Goal: Information Seeking & Learning: Find specific fact

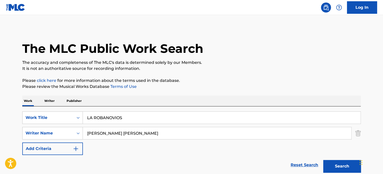
drag, startPoint x: 150, startPoint y: 115, endPoint x: 18, endPoint y: 102, distance: 133.0
click at [54, 109] on div "SearchWithCriteriae62119f4-e1ba-419c-9936-d505d708a0a5 Work Title LA ROBANOVIOS…" at bounding box center [191, 140] width 338 height 69
paste input "WHAT WAS I MADE FOR"
type input "WHAT WAS I MADE FOR"
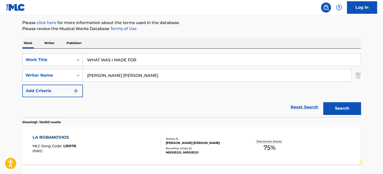
scroll to position [83, 0]
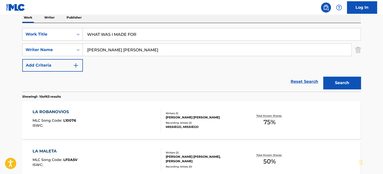
click at [174, 52] on input "[PERSON_NAME] [PERSON_NAME]" at bounding box center [217, 50] width 268 height 12
paste input "[PERSON_NAME]"
click at [323, 77] on button "Search" at bounding box center [342, 83] width 38 height 13
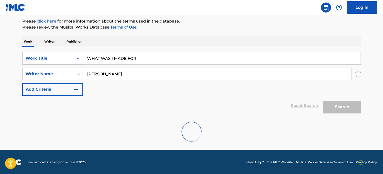
scroll to position [43, 0]
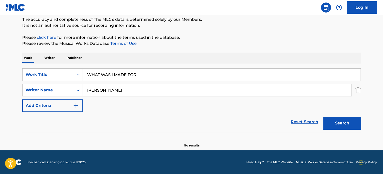
drag, startPoint x: 156, startPoint y: 90, endPoint x: 1, endPoint y: 81, distance: 155.6
click at [51, 79] on div "SearchWithCriteriae62119f4-e1ba-419c-9936-d505d708a0a5 Work Title WHAT WAS I MA…" at bounding box center [191, 90] width 338 height 44
paste input "FINNEAS"
type input "[PERSON_NAME]"
click at [323, 117] on button "Search" at bounding box center [342, 123] width 38 height 13
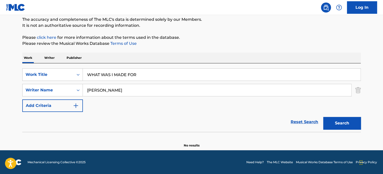
drag, startPoint x: 159, startPoint y: 72, endPoint x: 50, endPoint y: 67, distance: 109.6
click at [50, 68] on div "SearchWithCriteriae62119f4-e1ba-419c-9936-d505d708a0a5 Work Title WHAT WAS I MA…" at bounding box center [191, 74] width 338 height 13
click at [119, 88] on input "[PERSON_NAME]" at bounding box center [217, 90] width 268 height 12
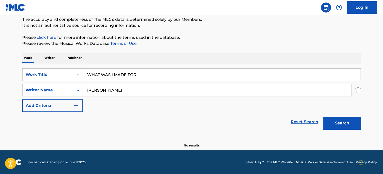
scroll to position [0, 0]
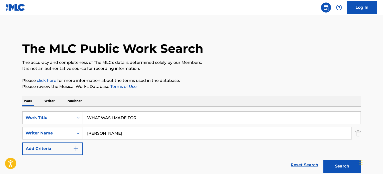
drag, startPoint x: 156, startPoint y: 118, endPoint x: 0, endPoint y: 101, distance: 157.2
click at [27, 104] on div "Work Writer Publisher SearchWithCriteriae62119f4-e1ba-419c-9936-d505d708a0a5 Wo…" at bounding box center [191, 143] width 338 height 95
paste input "hat Was I Made For"
type input "What Was I Made For"
drag, startPoint x: 154, startPoint y: 133, endPoint x: 0, endPoint y: 114, distance: 154.7
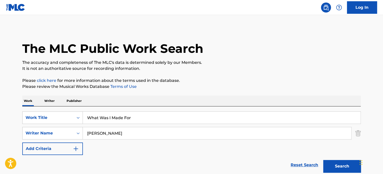
click at [45, 119] on div "SearchWithCriteriae62119f4-e1ba-419c-9936-d505d708a0a5 Work Title What Was I Ma…" at bounding box center [191, 133] width 338 height 44
paste input "Bongo Cat"
type input "Bongo Cat"
click at [323, 160] on button "Search" at bounding box center [342, 166] width 38 height 13
drag, startPoint x: 151, startPoint y: 120, endPoint x: 16, endPoint y: 118, distance: 135.0
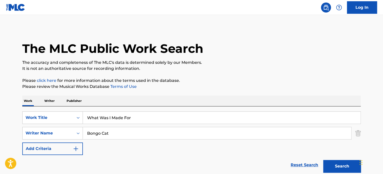
click at [24, 116] on div "SearchWithCriteriae62119f4-e1ba-419c-9936-d505d708a0a5 Work Title What Was I Ma…" at bounding box center [191, 117] width 338 height 13
paste input "[PERSON_NAME]"
type input "[PERSON_NAME]"
drag, startPoint x: 132, startPoint y: 131, endPoint x: 0, endPoint y: 138, distance: 131.7
click at [33, 136] on div "SearchWithCriteria83de2c4f-91ae-43ba-b5c4-686c8a4f2c21 Writer Name Bongo Cat" at bounding box center [191, 133] width 338 height 13
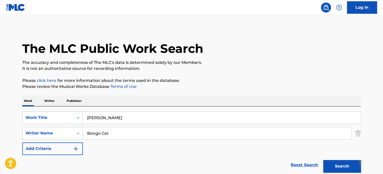
paste input "[PERSON_NAME],"
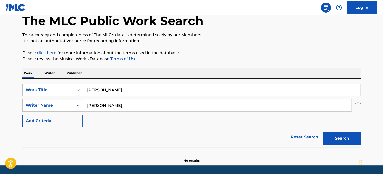
scroll to position [43, 0]
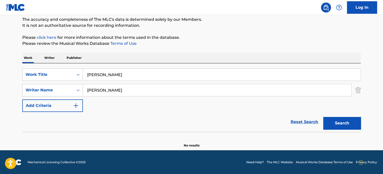
type input "[PERSON_NAME]"
click at [323, 117] on button "Search" at bounding box center [342, 123] width 38 height 13
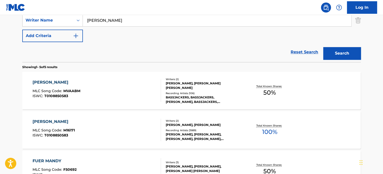
scroll to position [127, 0]
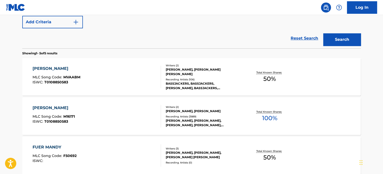
click at [207, 73] on div "[PERSON_NAME], [PERSON_NAME] [PERSON_NAME]" at bounding box center [204, 71] width 76 height 9
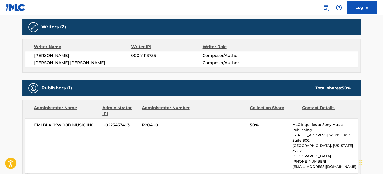
scroll to position [242, 0]
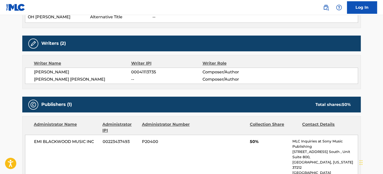
click at [212, 91] on div "Work Detail Member Work Identifier -- MLC Song Code MVAABM ISWC T0108850583 Dur…" at bounding box center [191, 125] width 338 height 556
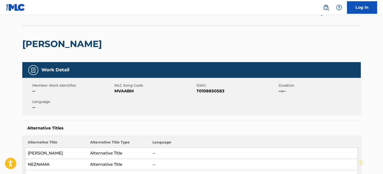
scroll to position [0, 0]
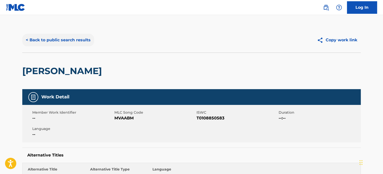
click at [75, 42] on button "< Back to public search results" at bounding box center [58, 40] width 72 height 13
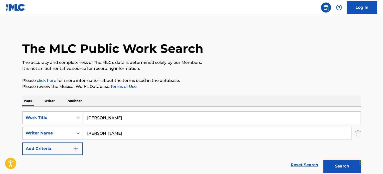
drag, startPoint x: 113, startPoint y: 136, endPoint x: 66, endPoint y: 137, distance: 47.3
click at [77, 136] on div "SearchWithCriteria83de2c4f-91ae-43ba-b5c4-686c8a4f2c21 Writer Name [PERSON_NAME]" at bounding box center [191, 133] width 338 height 13
paste input "[PERSON_NAME]"
type input "[PERSON_NAME]"
click at [323, 160] on button "Search" at bounding box center [342, 166] width 38 height 13
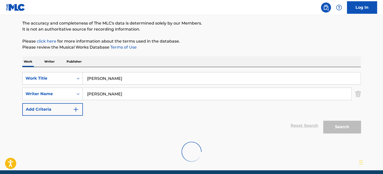
scroll to position [59, 0]
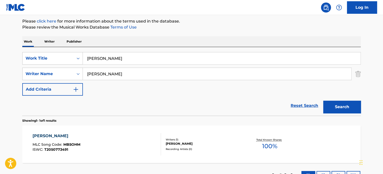
click at [167, 144] on div "[PERSON_NAME]" at bounding box center [204, 143] width 76 height 5
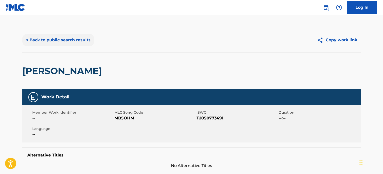
click at [57, 35] on button "< Back to public search results" at bounding box center [58, 40] width 72 height 13
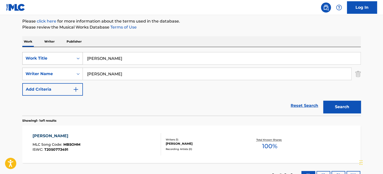
drag, startPoint x: 122, startPoint y: 57, endPoint x: 49, endPoint y: 53, distance: 72.9
click at [60, 54] on div "SearchWithCriteriae62119f4-e1ba-419c-9936-d505d708a0a5 Work Title [PERSON_NAME]" at bounding box center [191, 58] width 338 height 13
paste input "JINGLE BELLS"
type input "JINGLE BELLS"
drag, startPoint x: 138, startPoint y: 73, endPoint x: 70, endPoint y: 75, distance: 67.5
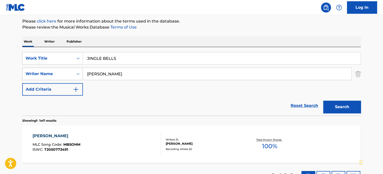
click at [74, 74] on div "SearchWithCriteria83de2c4f-91ae-43ba-b5c4-686c8a4f2c21 Writer Name [PERSON_NAME]" at bounding box center [191, 74] width 338 height 13
paste input "[PERSON_NAME]"
type input "[PERSON_NAME]"
click at [323, 101] on button "Search" at bounding box center [342, 107] width 38 height 13
click at [186, 146] on div "Writers ( 2 ) DP, [PERSON_NAME] Recording Artists ( 0 )" at bounding box center [201, 144] width 80 height 13
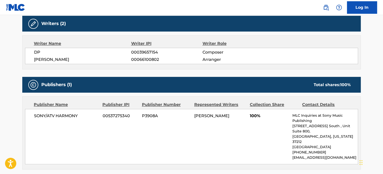
scroll to position [90, 0]
